Goal: Find specific page/section: Find specific page/section

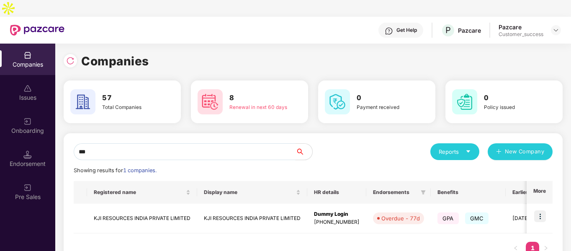
click at [144, 143] on input "***" at bounding box center [185, 151] width 222 height 17
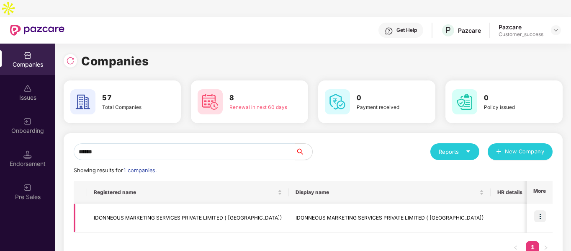
type input "******"
click at [541, 210] on img at bounding box center [540, 216] width 12 height 12
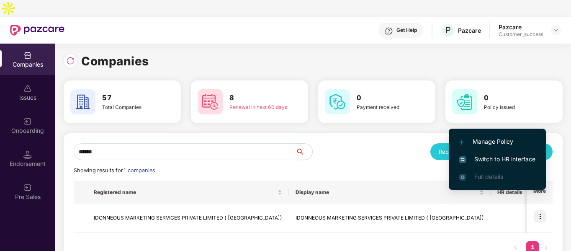
click at [496, 157] on span "Switch to HR interface" at bounding box center [497, 158] width 76 height 9
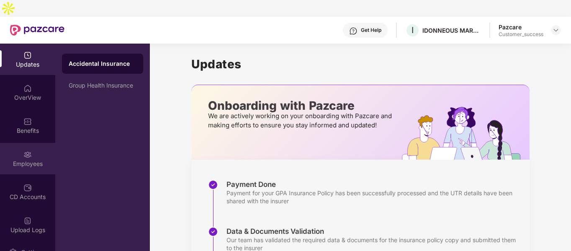
click at [11, 143] on div "Employees" at bounding box center [27, 158] width 55 height 31
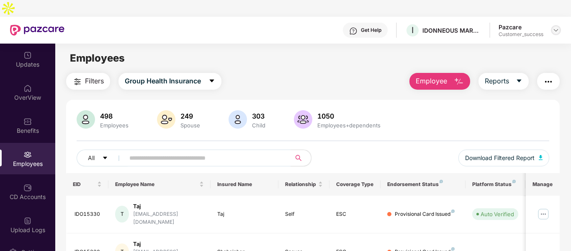
click at [554, 27] on img at bounding box center [555, 30] width 7 height 7
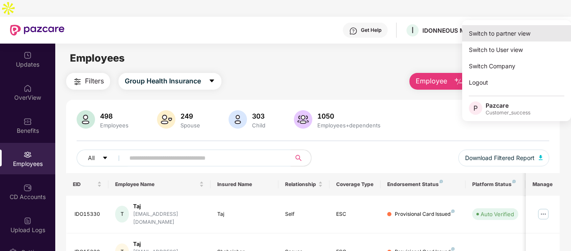
click at [510, 33] on div "Switch to partner view" at bounding box center [516, 33] width 109 height 16
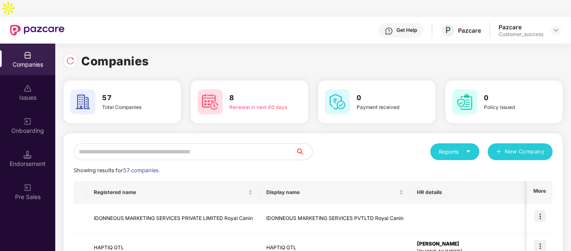
click at [224, 143] on input "text" at bounding box center [185, 151] width 222 height 17
type input "*"
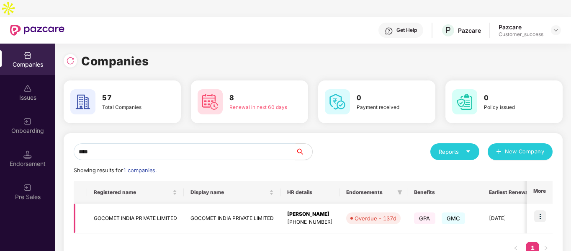
type input "****"
click at [538, 210] on img at bounding box center [540, 216] width 12 height 12
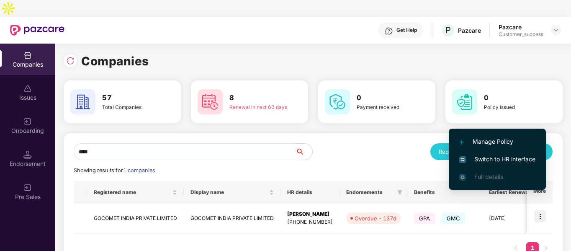
click at [485, 159] on span "Switch to HR interface" at bounding box center [497, 158] width 76 height 9
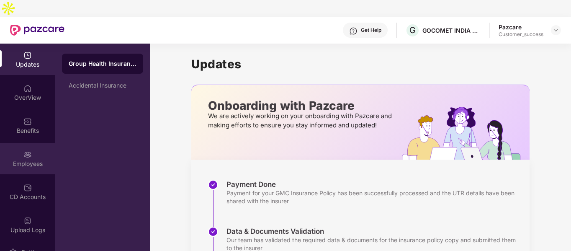
click at [17, 143] on div "Employees" at bounding box center [27, 158] width 55 height 31
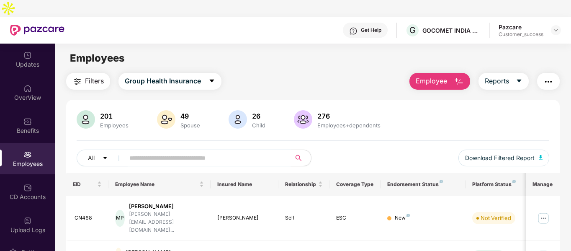
click at [208, 151] on input "text" at bounding box center [204, 157] width 150 height 13
paste input "*****"
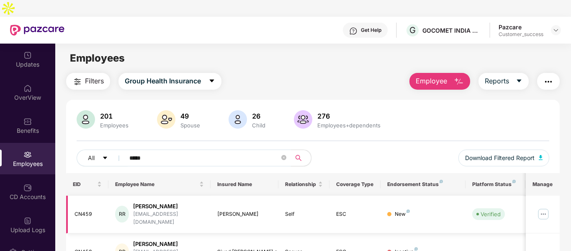
scroll to position [27, 0]
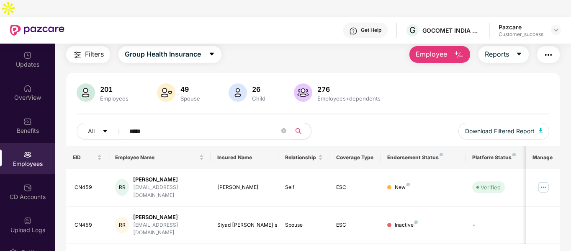
type input "*****"
click at [543, 180] on img at bounding box center [542, 186] width 13 height 13
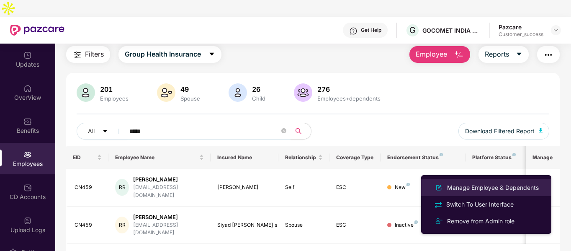
click at [483, 185] on div "Manage Employee & Dependents" at bounding box center [492, 187] width 95 height 9
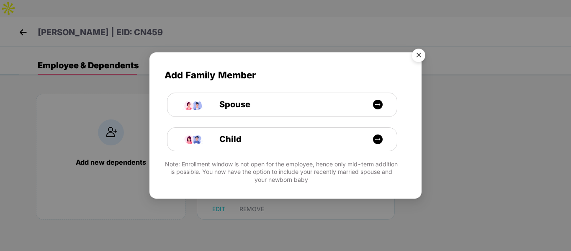
click at [415, 54] on img "Close" at bounding box center [418, 56] width 23 height 23
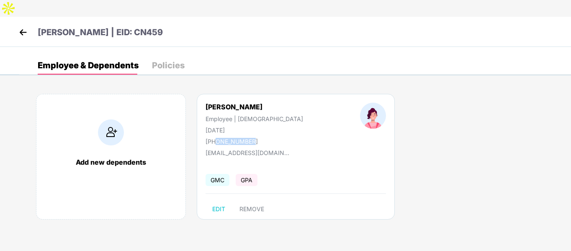
drag, startPoint x: 216, startPoint y: 125, endPoint x: 262, endPoint y: 123, distance: 46.5
click at [262, 123] on div "[PERSON_NAME] Employee | [DEMOGRAPHIC_DATA] [DATE] [PHONE_NUMBER]" at bounding box center [254, 124] width 154 height 42
copy div "9061525765"
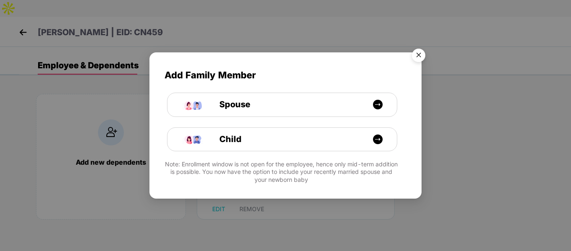
click at [414, 62] on img "Close" at bounding box center [418, 56] width 23 height 23
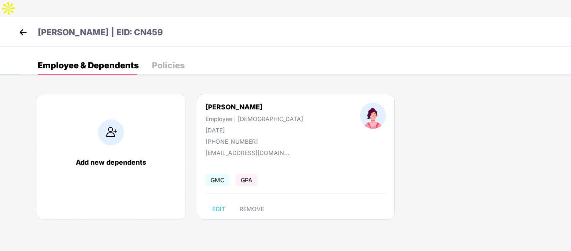
click at [8, 21] on div "[PERSON_NAME] | EID: CN459" at bounding box center [285, 32] width 571 height 30
click at [28, 26] on img at bounding box center [23, 32] width 13 height 13
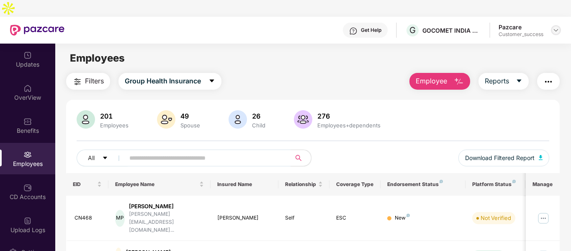
click at [552, 25] on div at bounding box center [556, 30] width 10 height 10
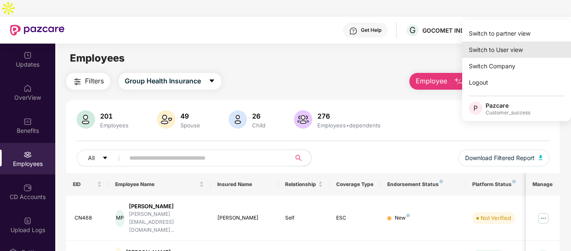
click at [502, 42] on div "Switch to User view" at bounding box center [516, 49] width 109 height 16
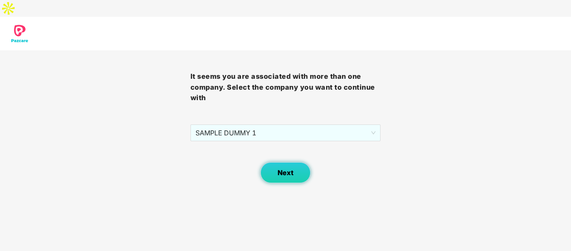
click at [282, 169] on span "Next" at bounding box center [285, 173] width 16 height 8
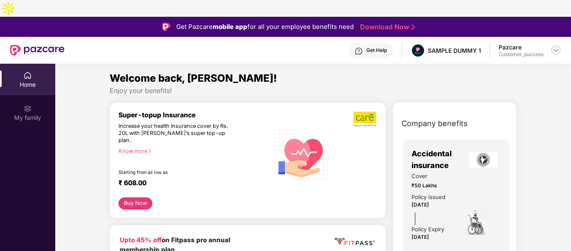
click at [554, 47] on img at bounding box center [555, 50] width 7 height 7
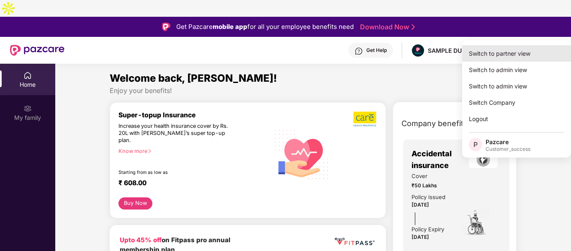
click at [508, 54] on div "Switch to partner view" at bounding box center [516, 53] width 109 height 16
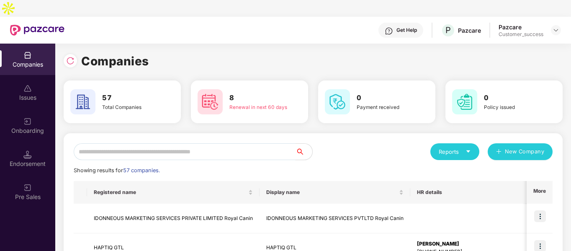
click at [240, 143] on input "text" at bounding box center [185, 151] width 222 height 17
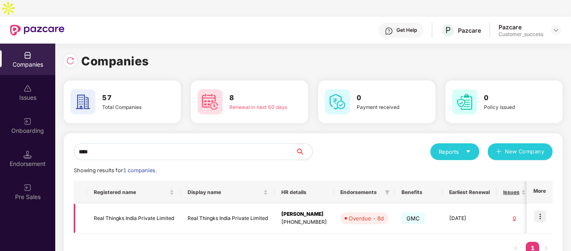
type input "****"
click at [139, 203] on td "Real Thingks India Private Limited" at bounding box center [134, 218] width 94 height 30
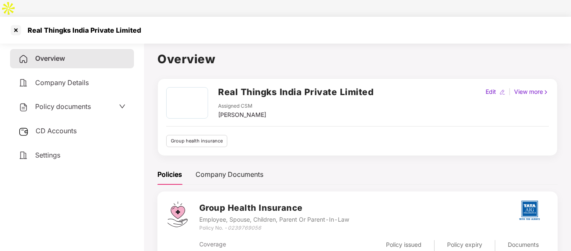
click at [83, 102] on span "Policy documents" at bounding box center [63, 106] width 56 height 8
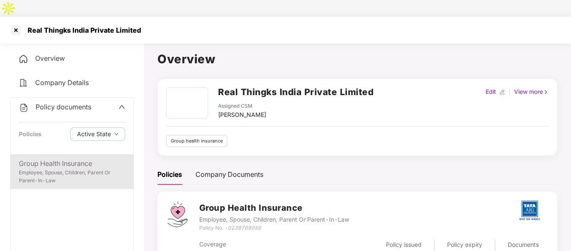
click at [72, 158] on div "Group Health Insurance" at bounding box center [72, 163] width 106 height 10
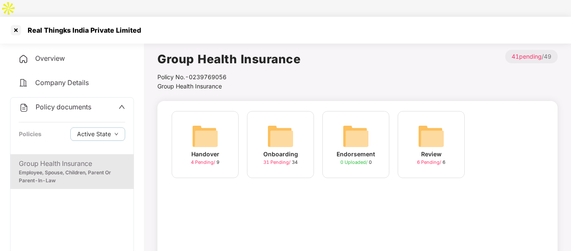
click at [280, 123] on img at bounding box center [280, 136] width 27 height 27
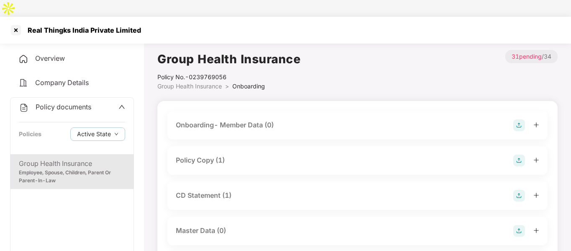
click at [212, 155] on div "Policy Copy (1)" at bounding box center [200, 160] width 49 height 10
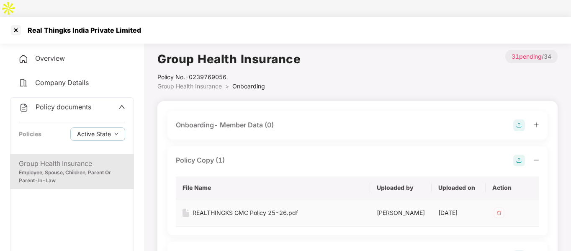
click at [207, 208] on div "REALTHINGKS GMC Policy 25-26.pdf" at bounding box center [244, 212] width 105 height 9
